Goal: Task Accomplishment & Management: Manage account settings

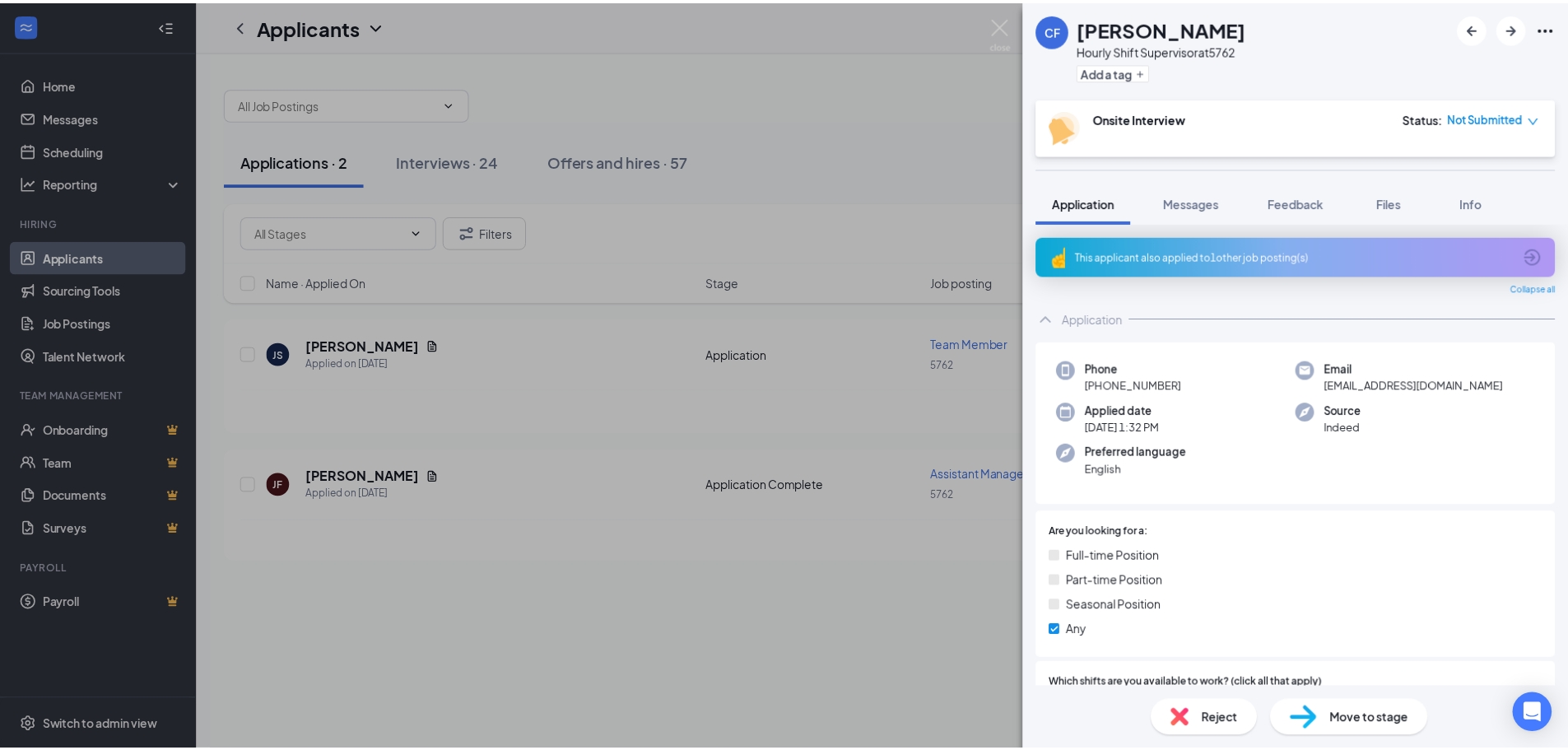
scroll to position [968, 0]
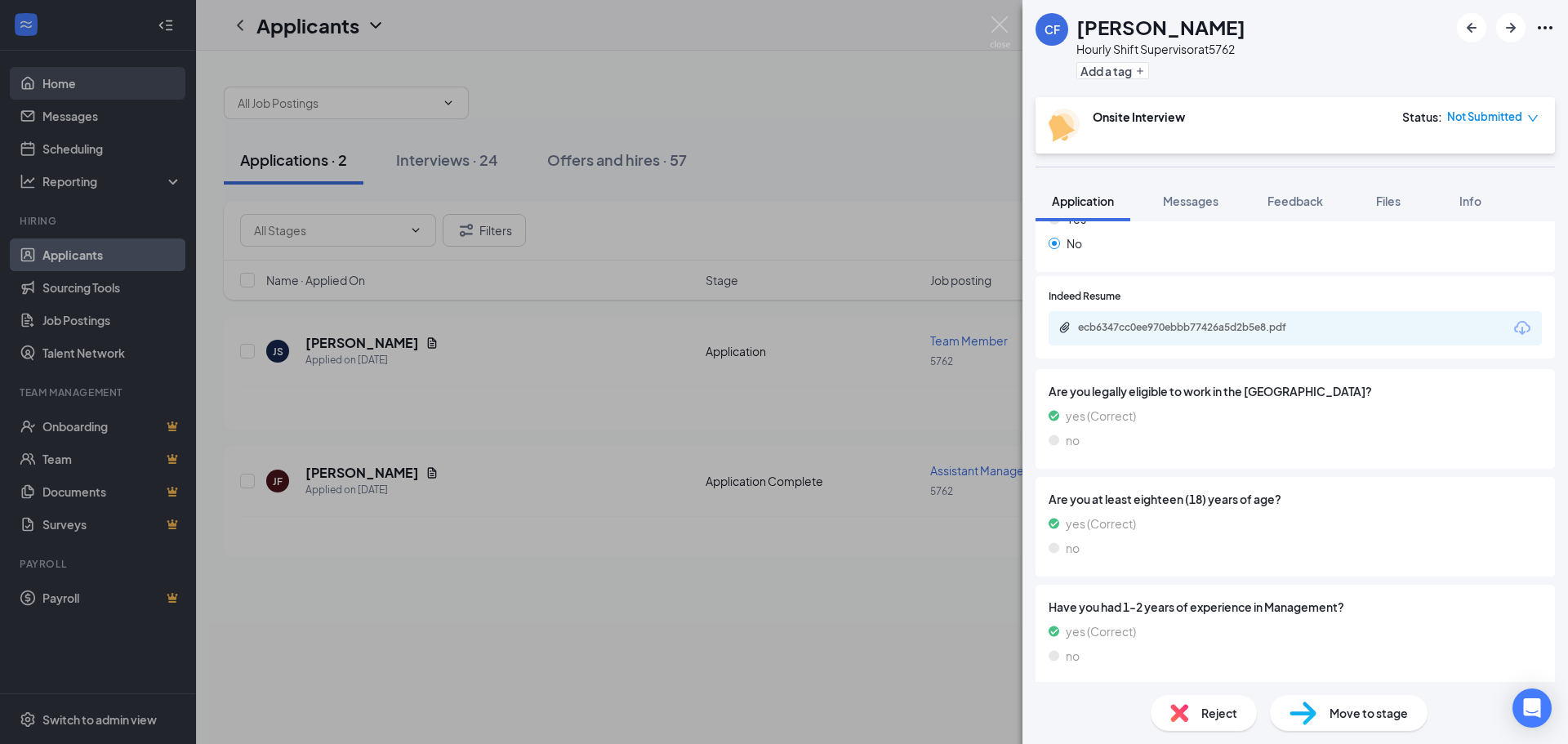
click at [53, 81] on div "CF [PERSON_NAME] Hourly Shift Supervisor at 5762 Add a tag Onsite Interview Sta…" at bounding box center [784, 372] width 1568 height 744
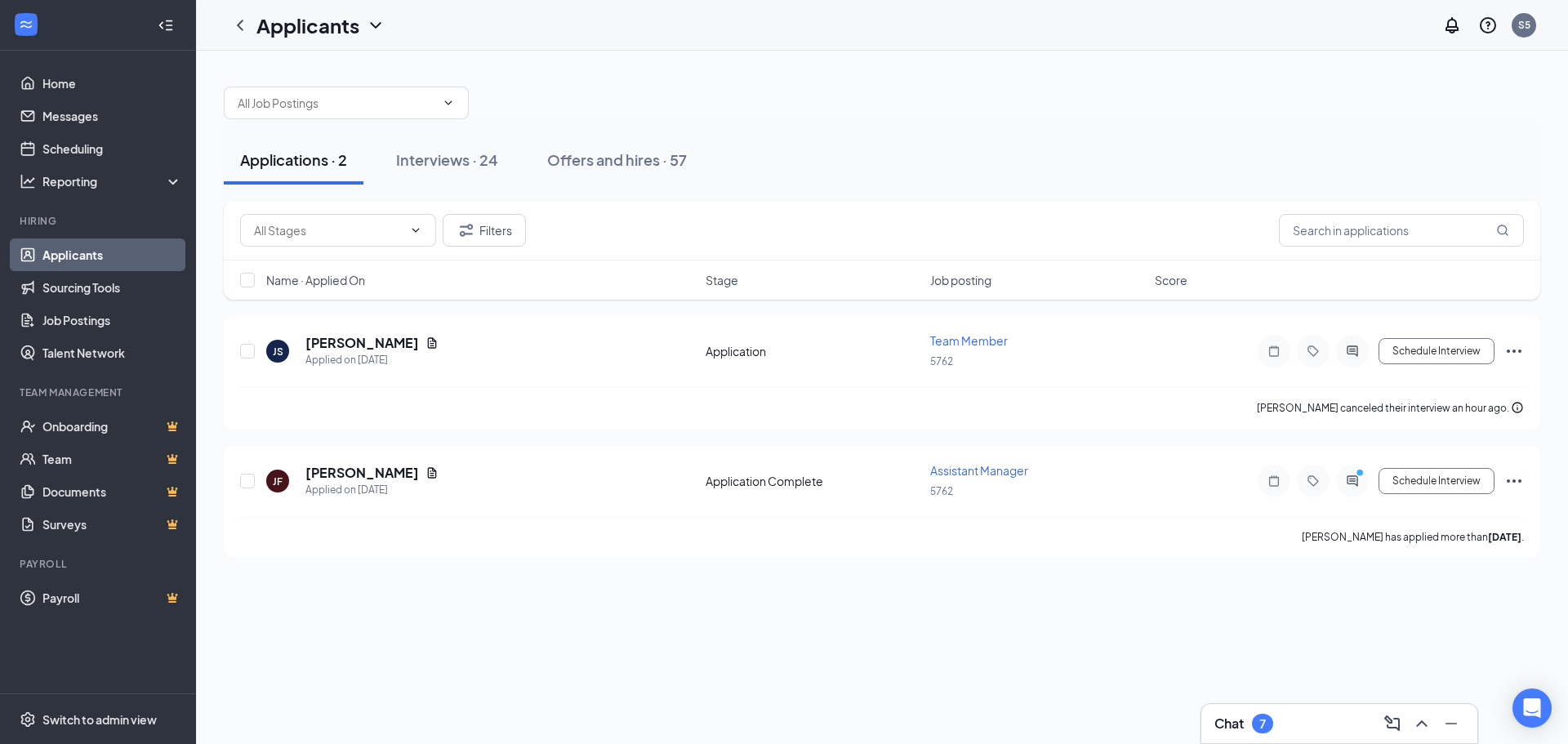
click at [87, 249] on link "Applicants" at bounding box center [111, 255] width 139 height 33
click at [455, 175] on button "Interviews · 24" at bounding box center [447, 160] width 135 height 49
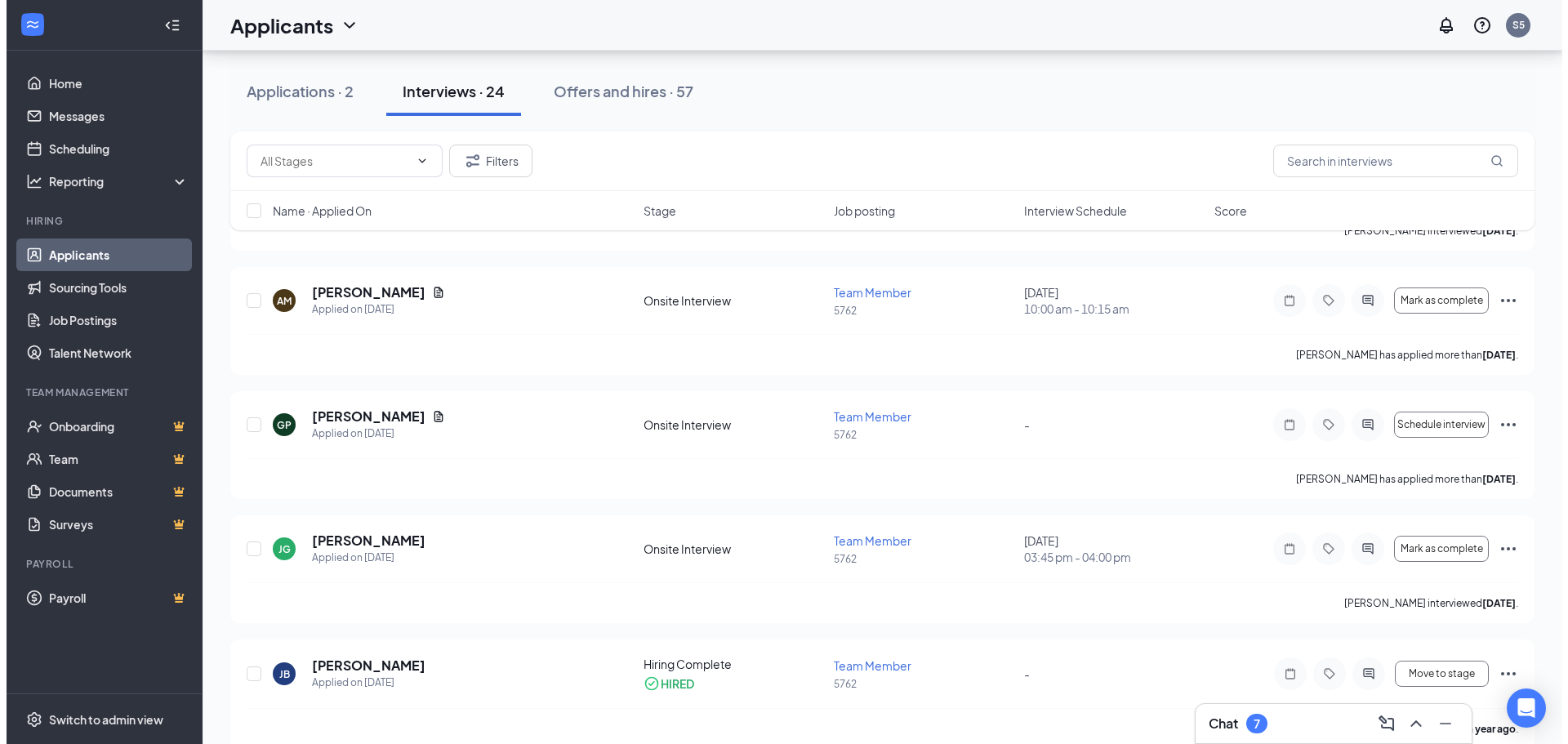
scroll to position [2555, 0]
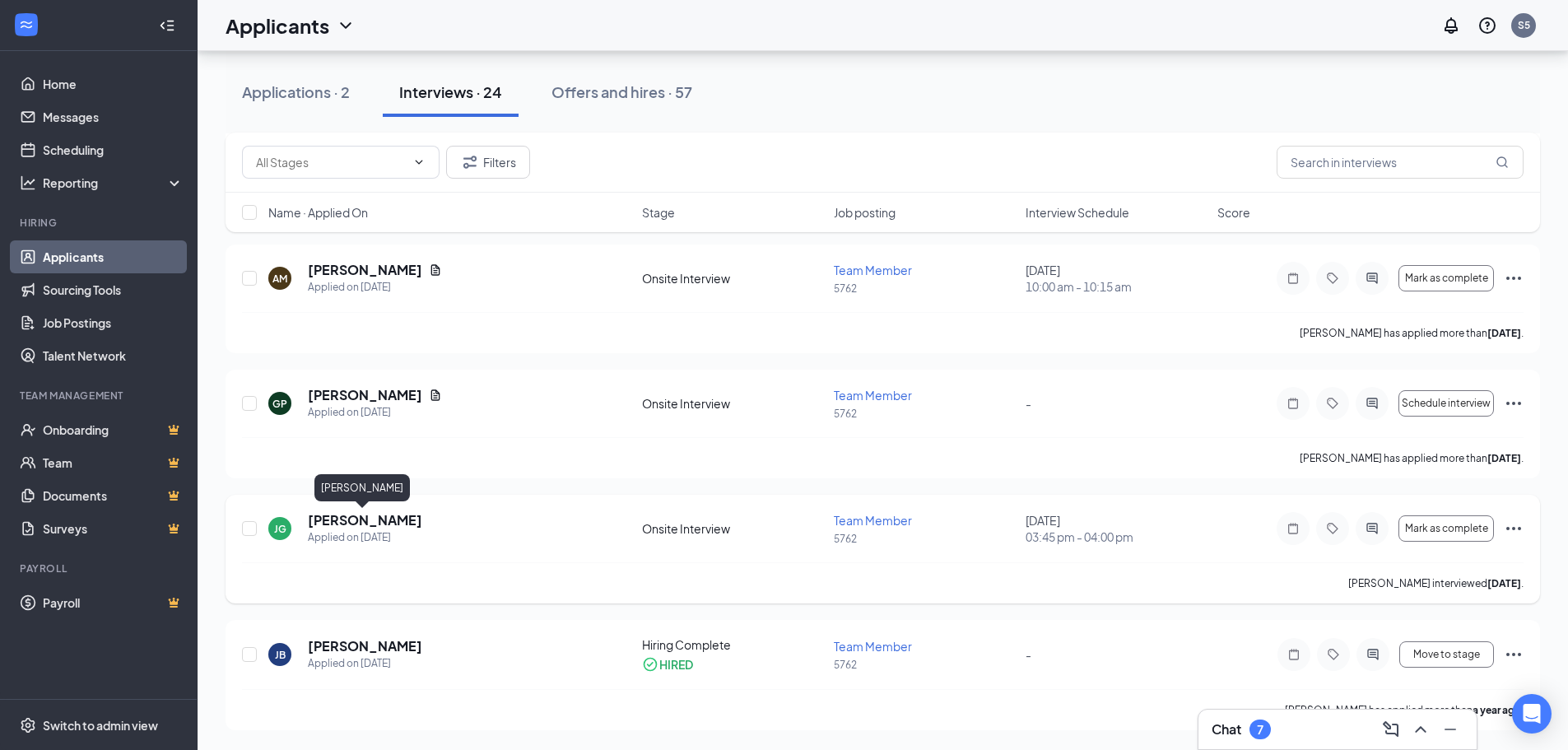
click at [365, 519] on h5 "[PERSON_NAME]" at bounding box center [365, 520] width 115 height 18
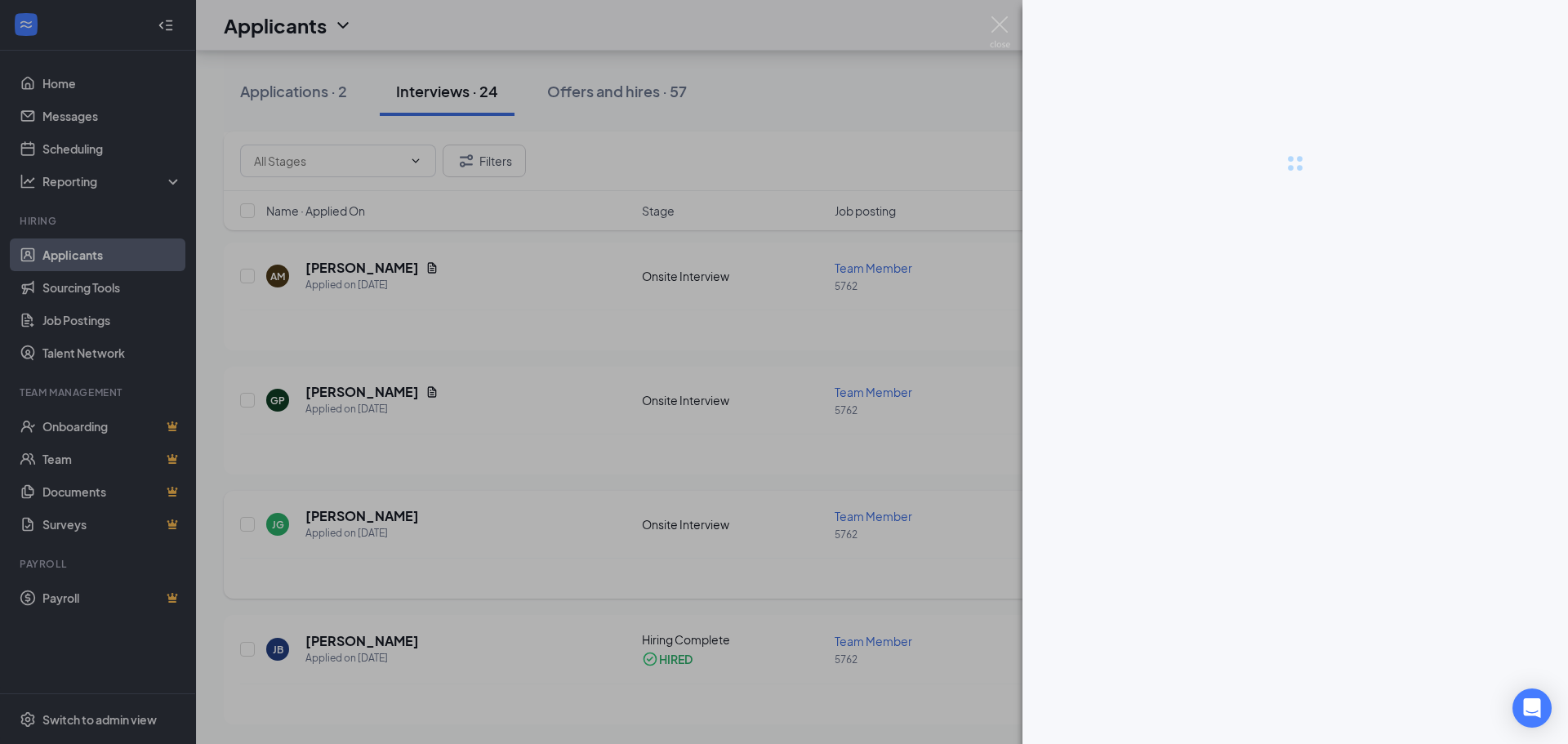
click at [362, 515] on div at bounding box center [784, 372] width 1568 height 744
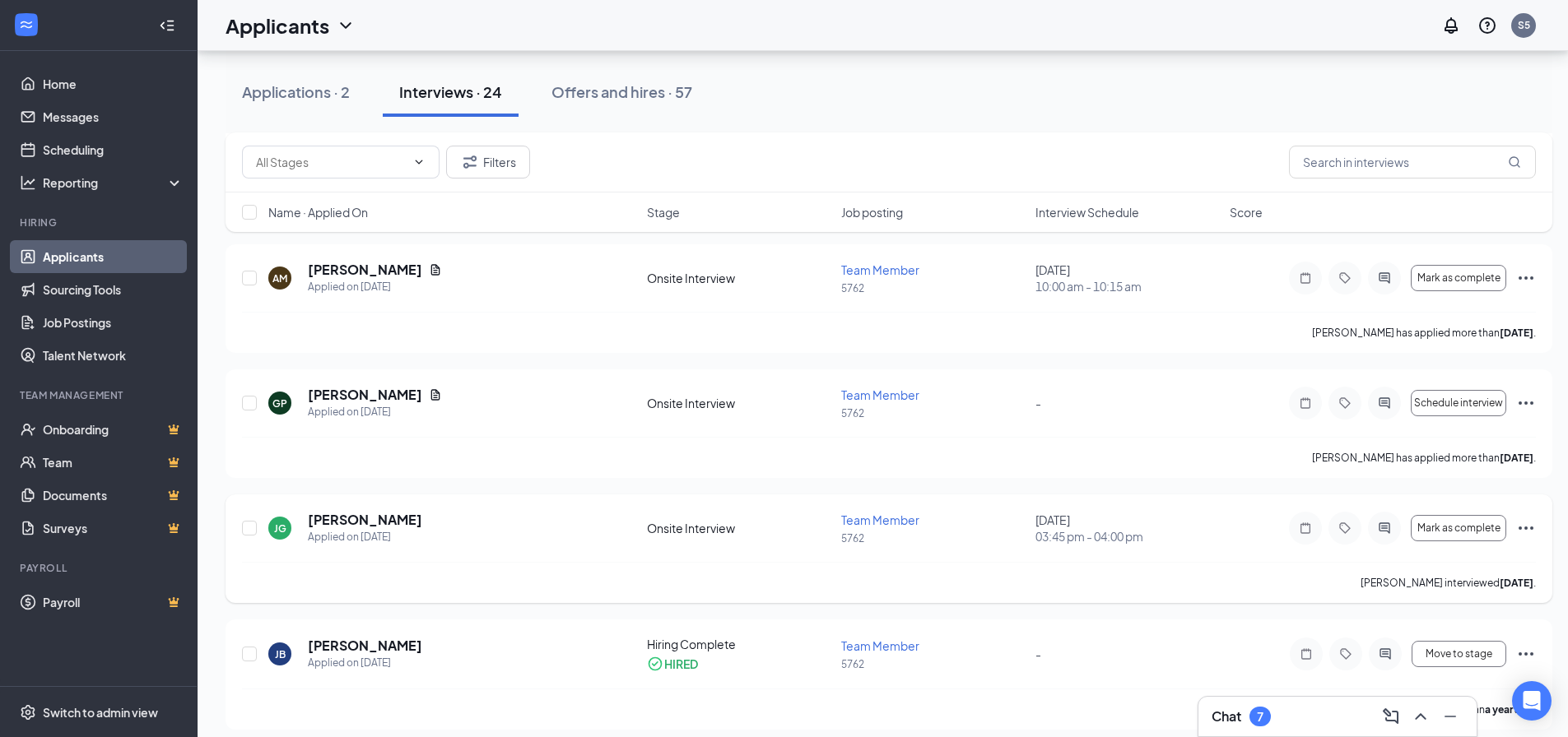
click at [720, 530] on div "Onsite Interview" at bounding box center [739, 528] width 185 height 16
click at [358, 521] on h5 "[PERSON_NAME]" at bounding box center [365, 519] width 115 height 18
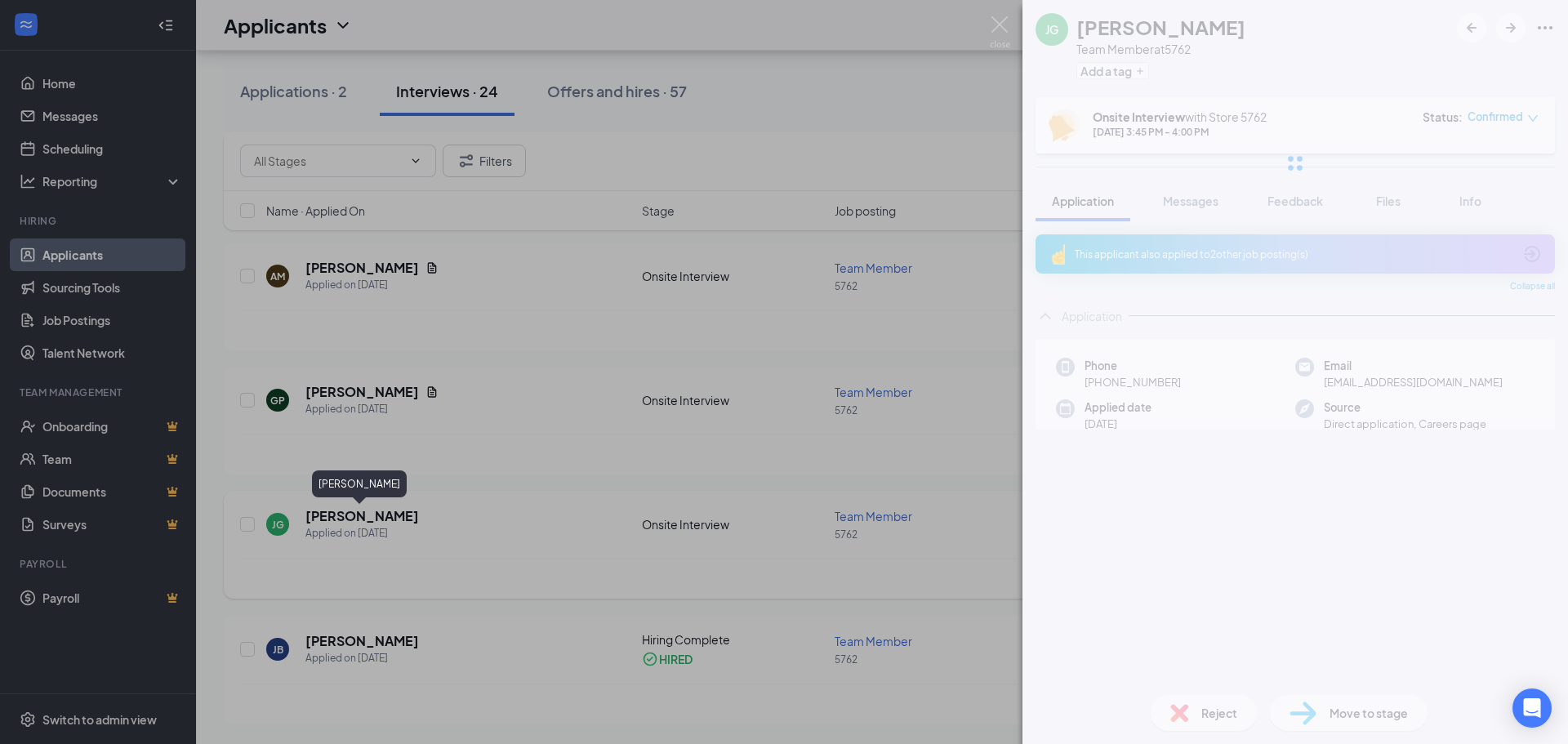
click at [358, 516] on div "[PERSON_NAME] [PERSON_NAME] Team Member at 5762 Add a tag Onsite Interview with…" at bounding box center [784, 372] width 1568 height 744
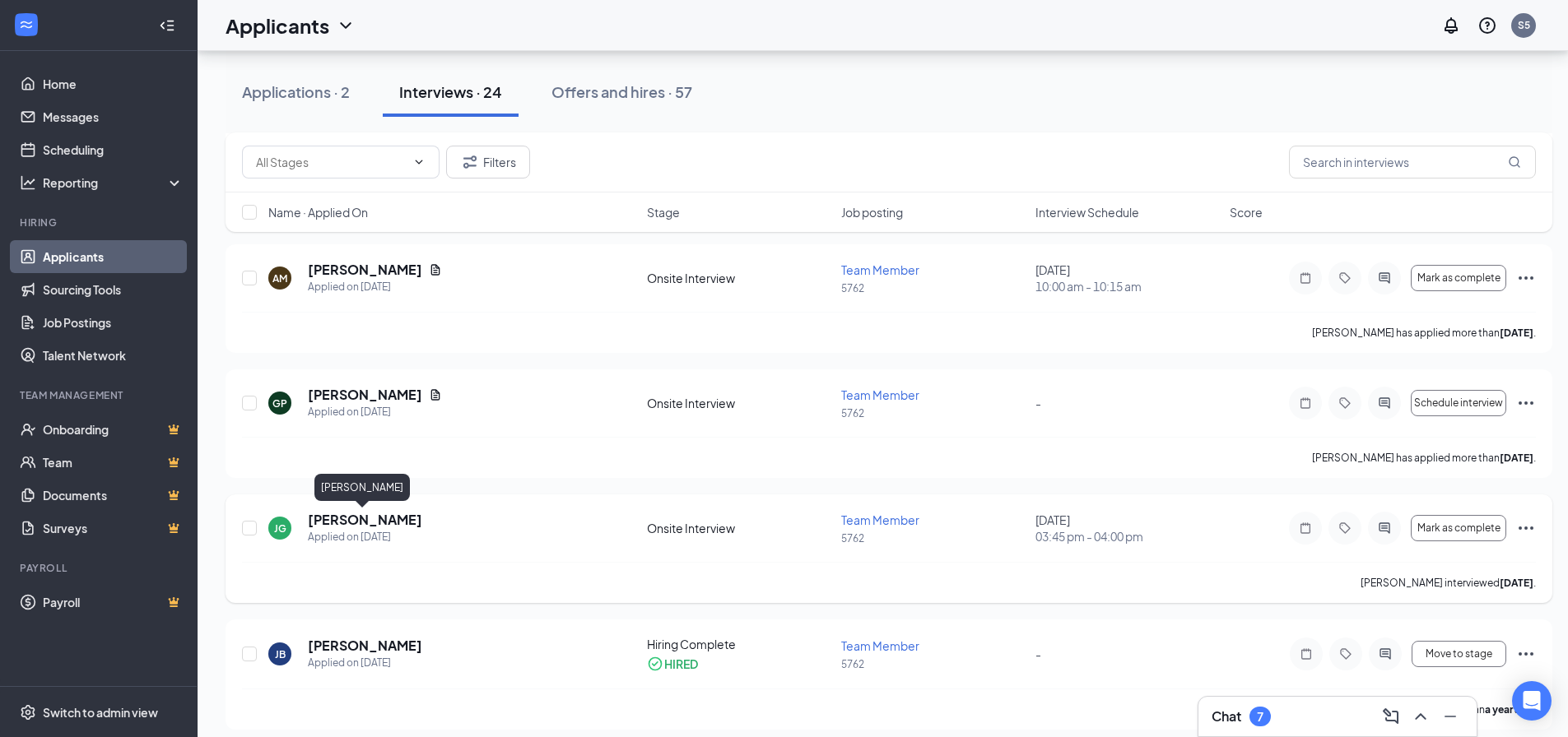
click at [362, 512] on h5 "[PERSON_NAME]" at bounding box center [365, 519] width 115 height 18
